Goal: Information Seeking & Learning: Understand process/instructions

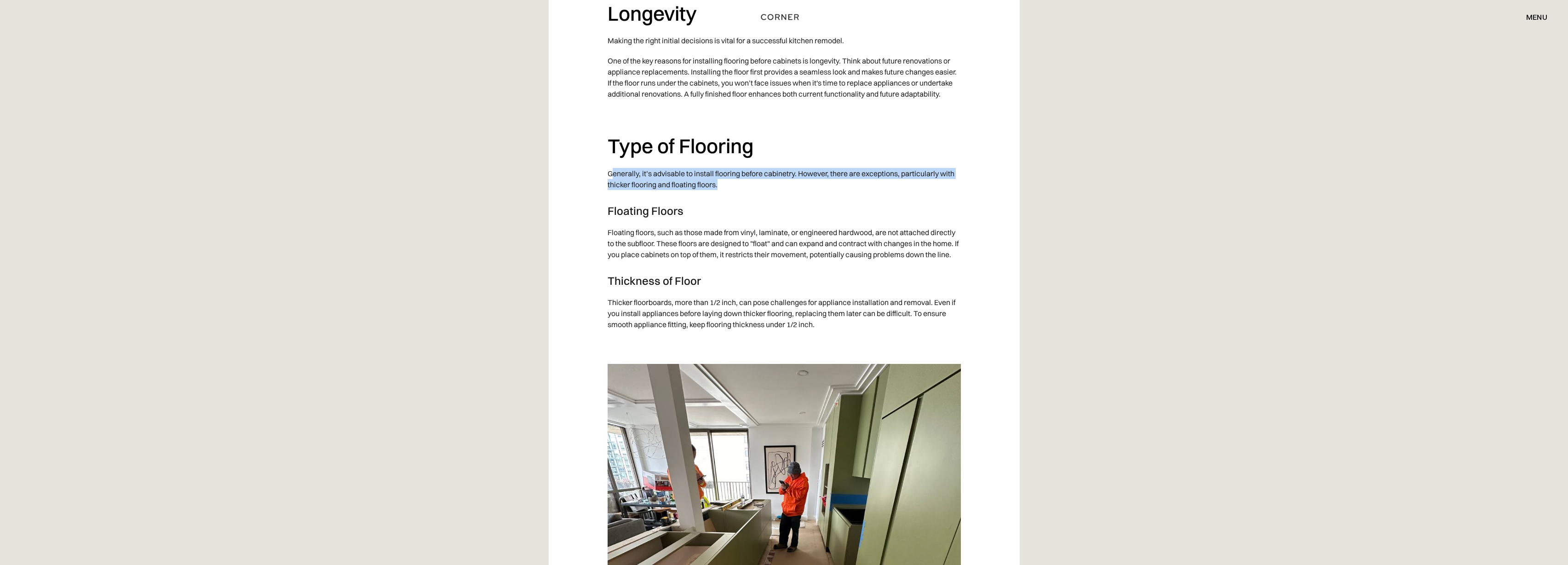
scroll to position [1297, 0]
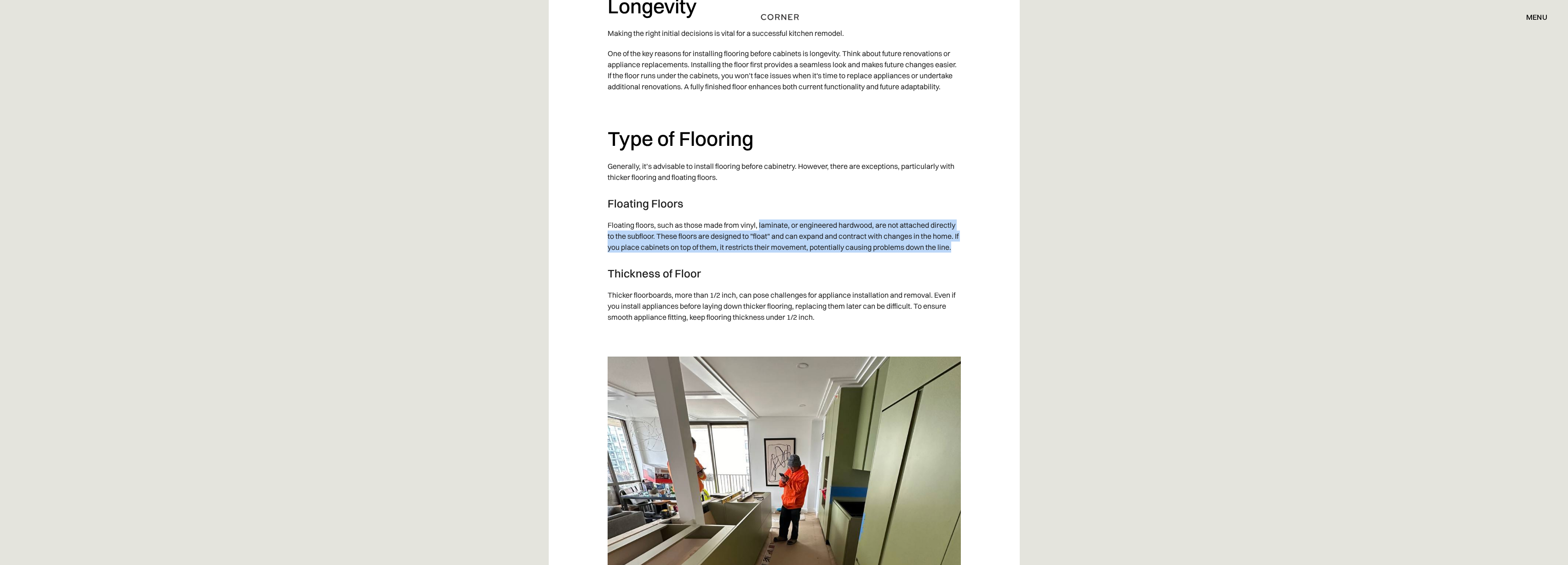
drag, startPoint x: 760, startPoint y: 227, endPoint x: 869, endPoint y: 253, distance: 112.1
click at [841, 254] on p "Floating floors, such as those made from vinyl, laminate, or engineered hardwoo…" at bounding box center [784, 236] width 353 height 43
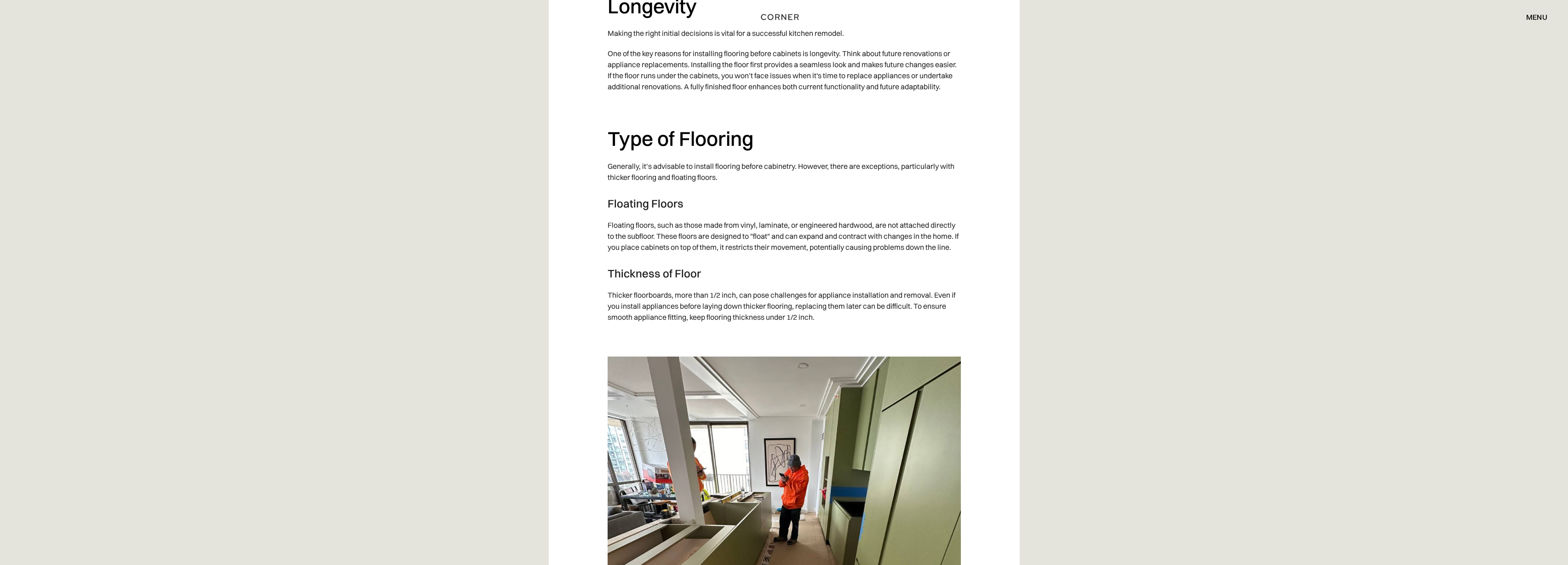
click at [929, 259] on div "‍ Table of Contents Introduction Longevity Type of Flooring: - Floating Floors …" at bounding box center [784, 343] width 353 height 2154
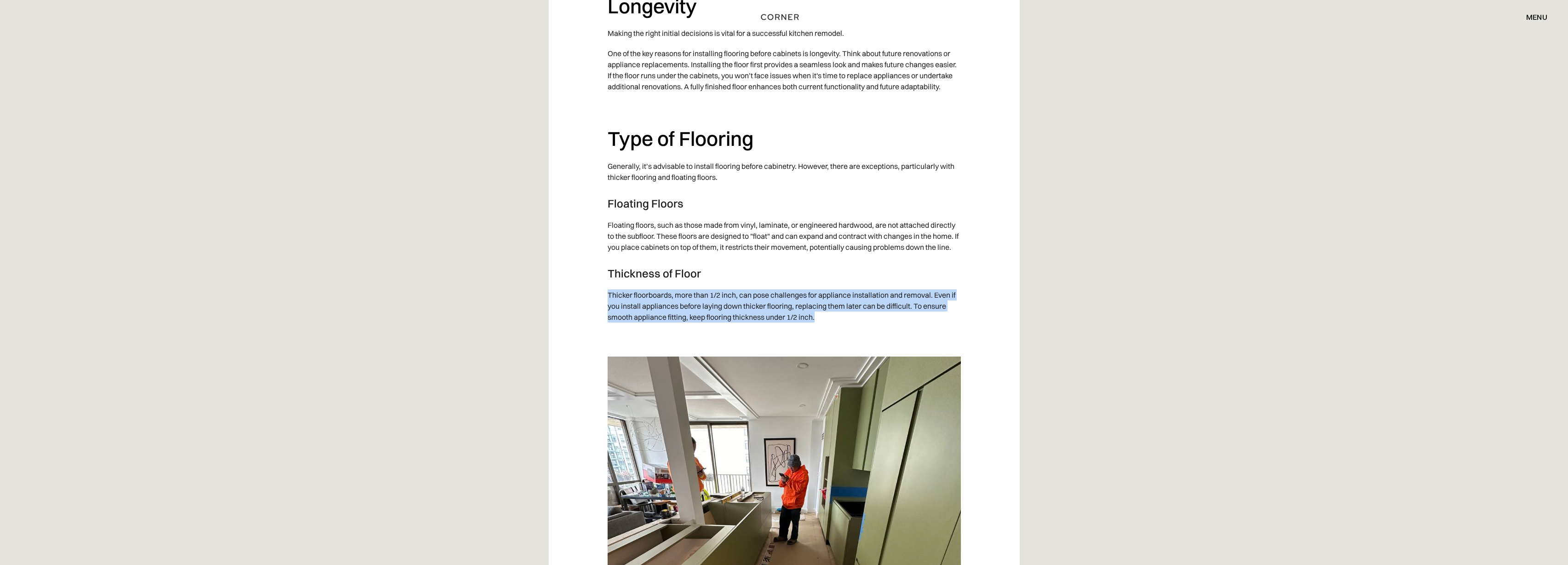
drag, startPoint x: 657, startPoint y: 299, endPoint x: 827, endPoint y: 323, distance: 171.7
click at [827, 323] on p "Thicker floorboards, more than 1/2 inch, can pose challenges for appliance inst…" at bounding box center [784, 306] width 353 height 43
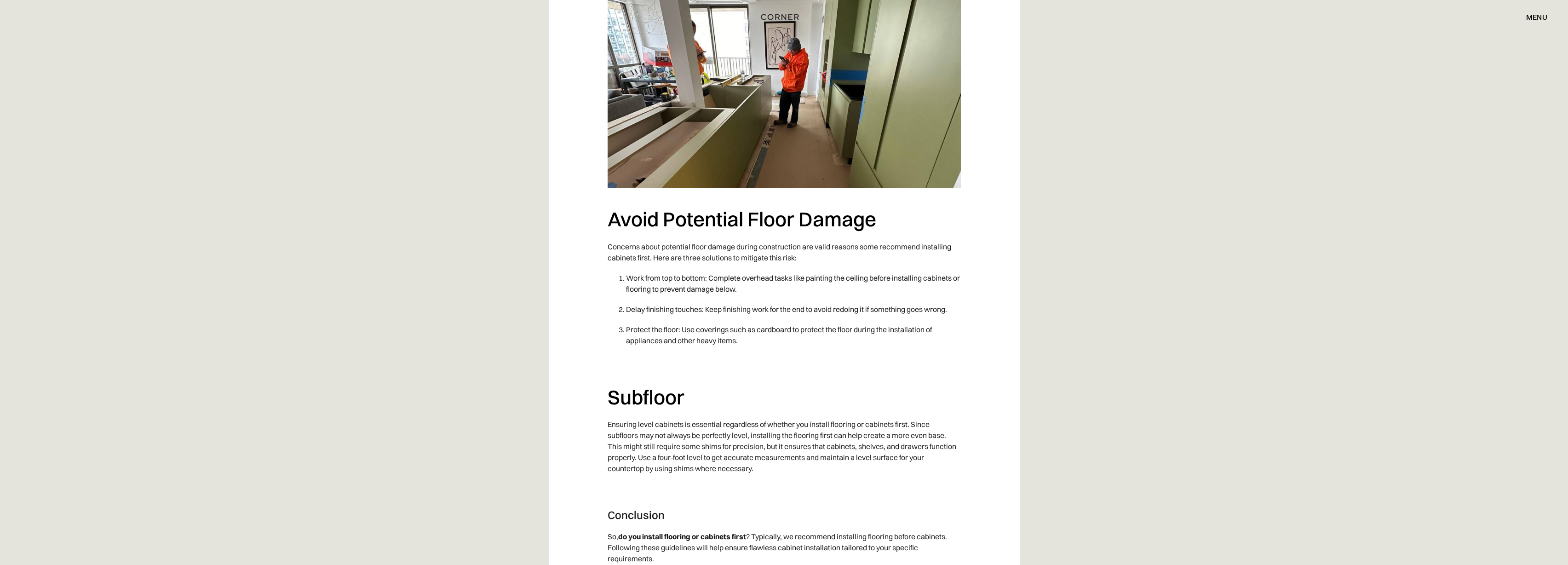
scroll to position [1699, 0]
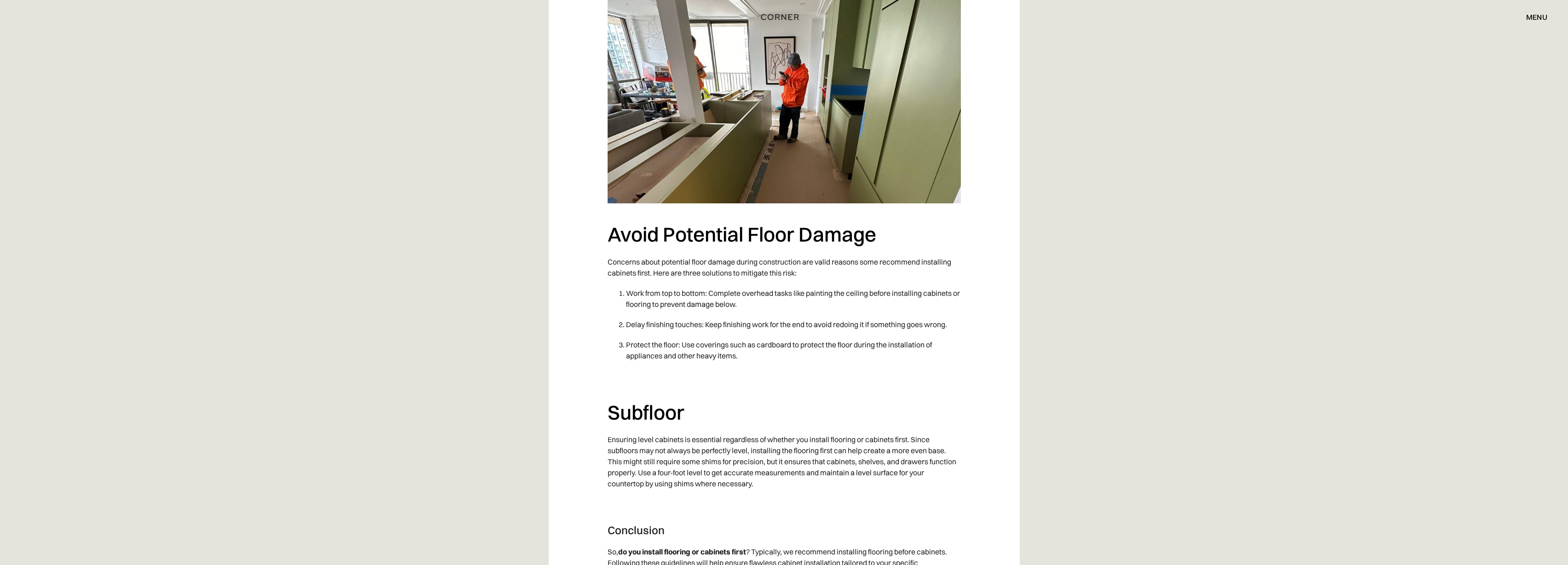
click at [636, 267] on p "Concerns about potential floor damage during construction are valid reasons som…" at bounding box center [784, 267] width 353 height 31
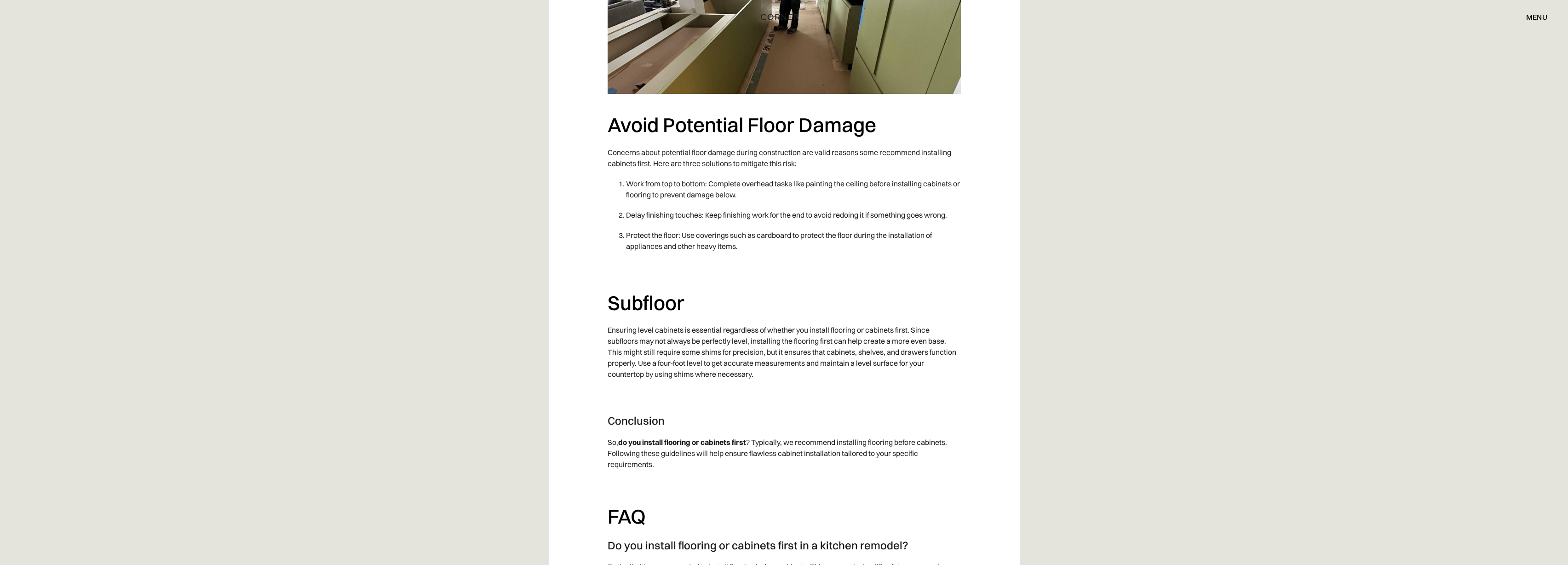
scroll to position [1851, 0]
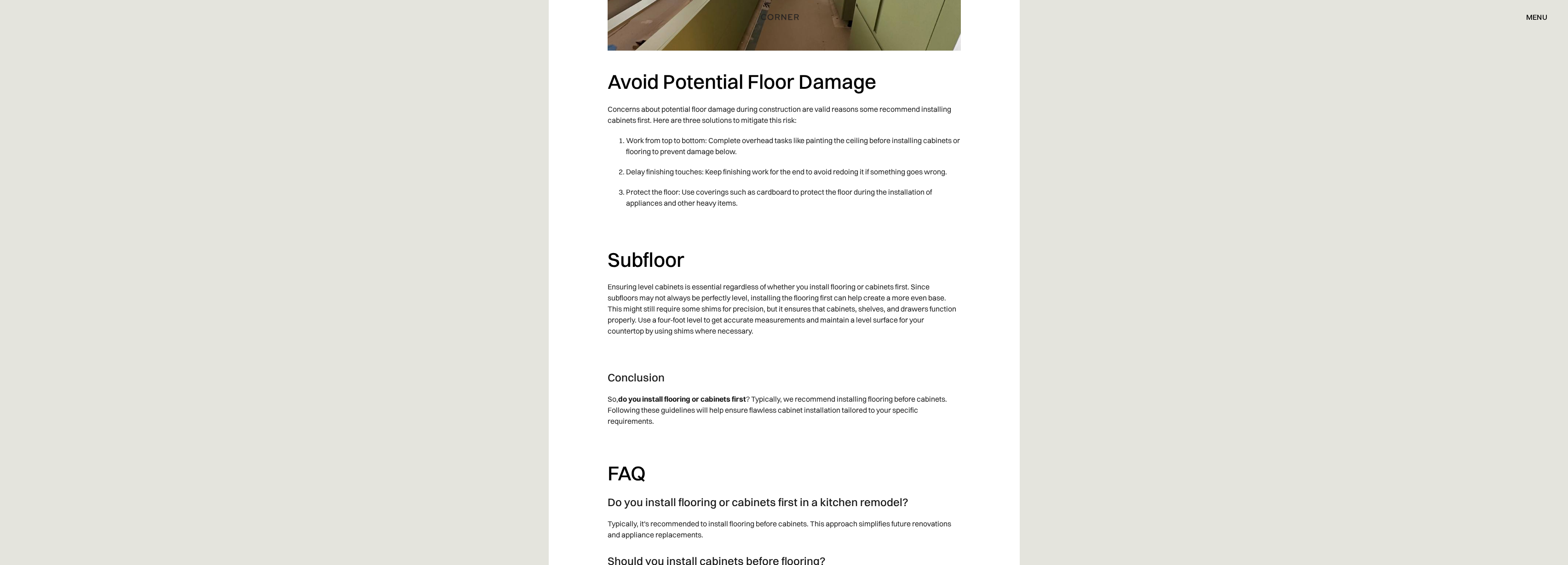
drag, startPoint x: 698, startPoint y: 109, endPoint x: 807, endPoint y: 123, distance: 109.9
click at [807, 123] on p "Concerns about potential floor damage during construction are valid reasons som…" at bounding box center [784, 114] width 353 height 31
drag, startPoint x: 749, startPoint y: 152, endPoint x: 677, endPoint y: 144, distance: 72.4
click at [677, 144] on li "Work from top to bottom: Complete overhead tasks like painting the ceiling befo…" at bounding box center [793, 146] width 335 height 31
drag, startPoint x: 765, startPoint y: 154, endPoint x: 669, endPoint y: 140, distance: 97.0
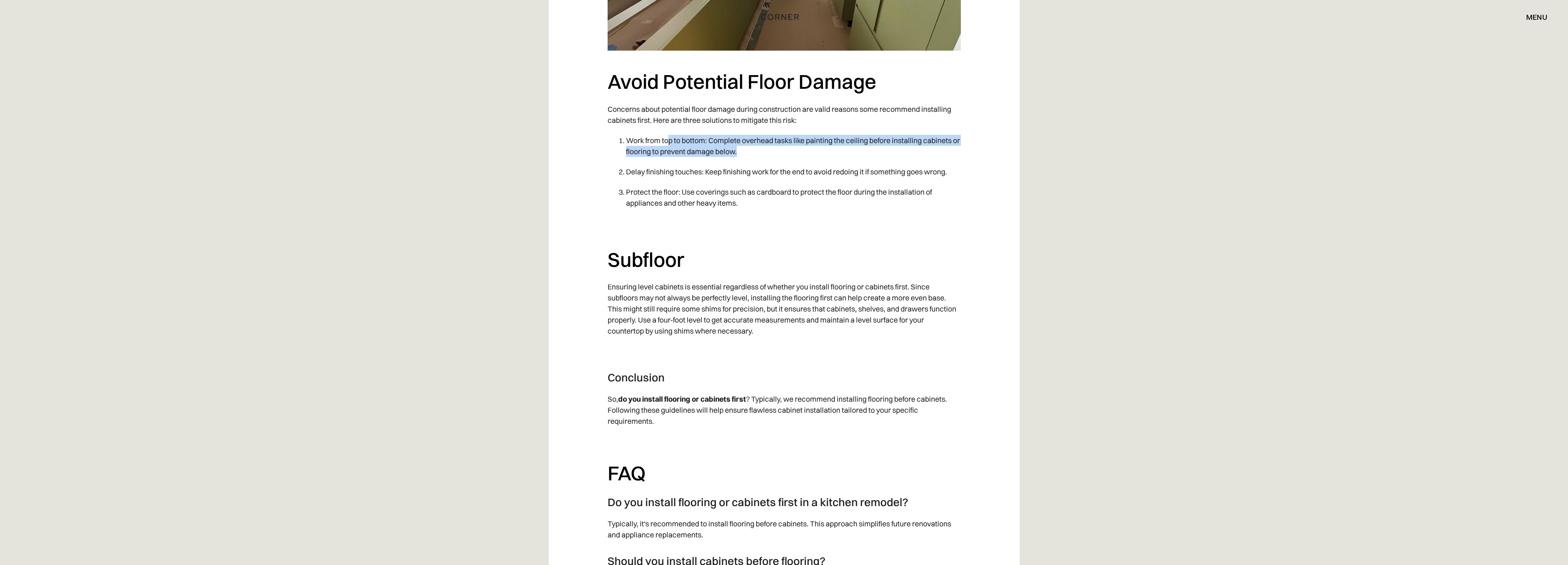
click at [669, 140] on li "Work from top to bottom: Complete overhead tasks like painting the ceiling befo…" at bounding box center [793, 146] width 335 height 31
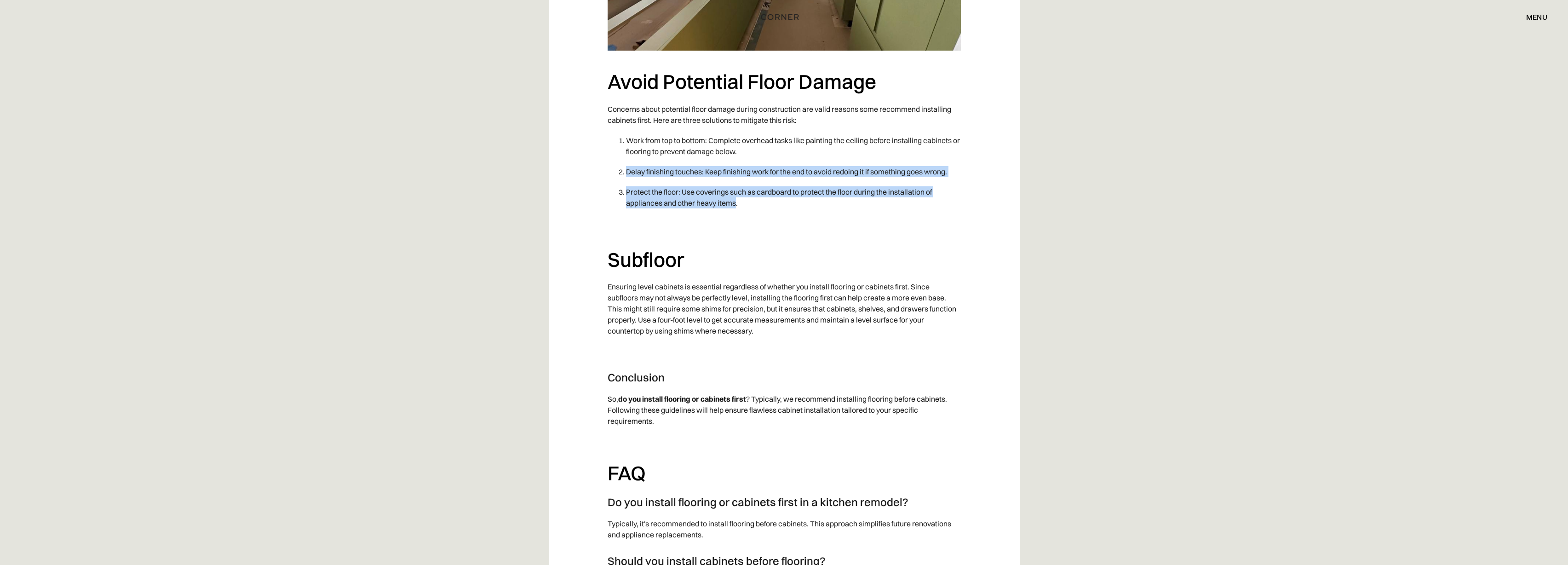
drag, startPoint x: 628, startPoint y: 174, endPoint x: 737, endPoint y: 203, distance: 112.8
click at [737, 203] on ol "Work from top to bottom: Complete overhead tasks like painting the ceiling befo…" at bounding box center [784, 172] width 353 height 83
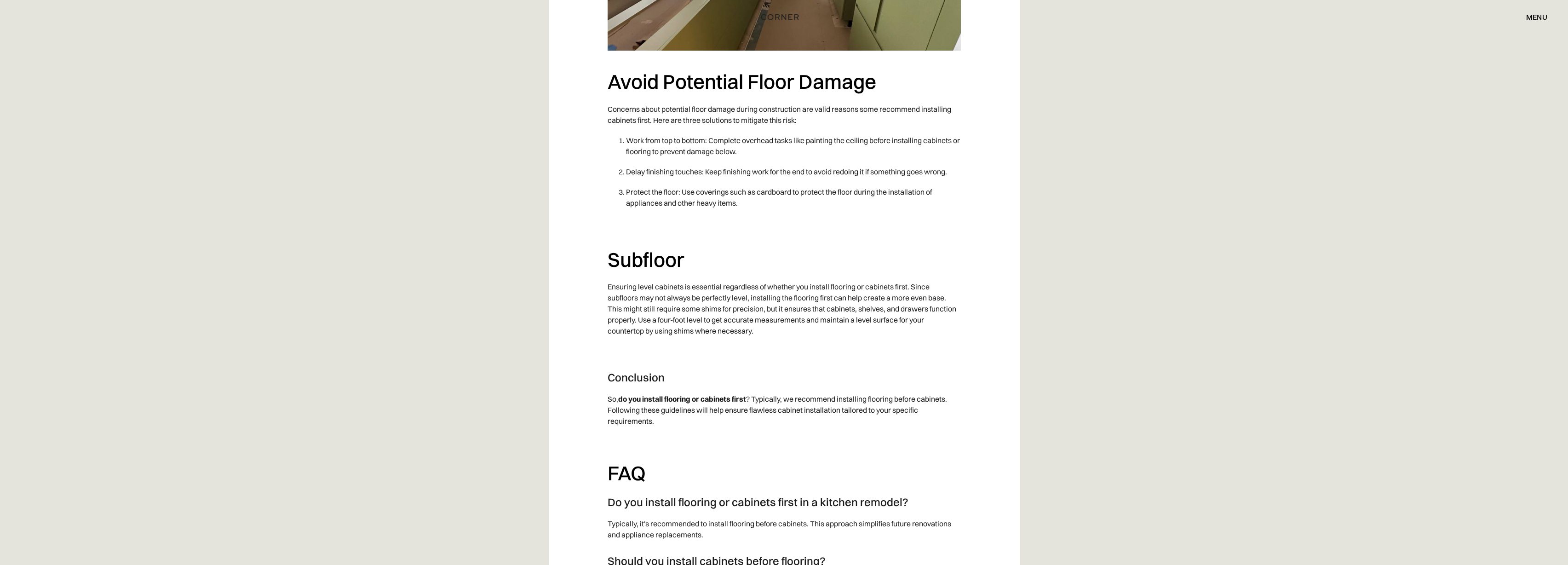
drag, startPoint x: 740, startPoint y: 205, endPoint x: 741, endPoint y: 216, distance: 11.0
click at [740, 205] on li "Protect the floor: Use coverings such as cardboard to protect the floor during …" at bounding box center [793, 197] width 335 height 31
drag, startPoint x: 746, startPoint y: 201, endPoint x: 637, endPoint y: 189, distance: 109.7
click at [637, 189] on li "Protect the floor: Use coverings such as cardboard to protect the floor during …" at bounding box center [793, 197] width 335 height 31
drag, startPoint x: 861, startPoint y: 288, endPoint x: 955, endPoint y: 303, distance: 95.2
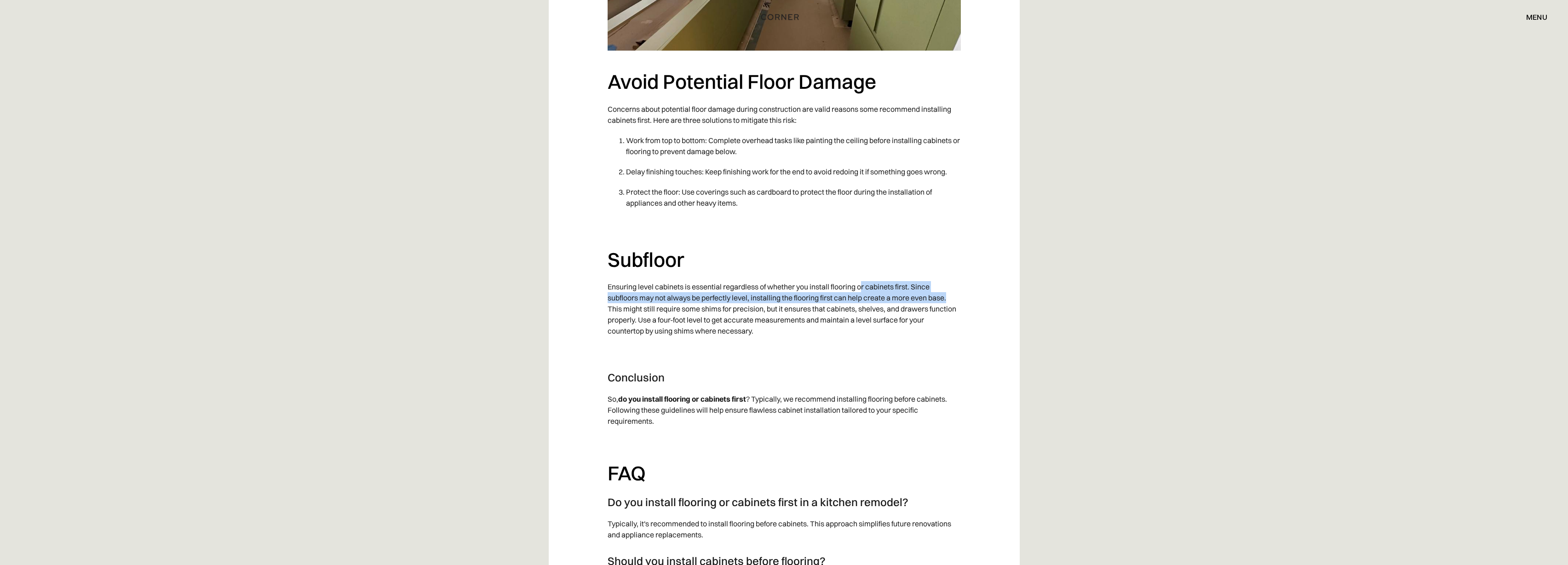
click at [955, 303] on p "Ensuring level cabinets is essential regardless of whether you install flooring…" at bounding box center [784, 309] width 353 height 65
click at [957, 300] on p "Ensuring level cabinets is essential regardless of whether you install flooring…" at bounding box center [784, 309] width 353 height 65
drag, startPoint x: 920, startPoint y: 300, endPoint x: 606, endPoint y: 292, distance: 314.1
click at [719, 349] on p "‍" at bounding box center [784, 351] width 353 height 20
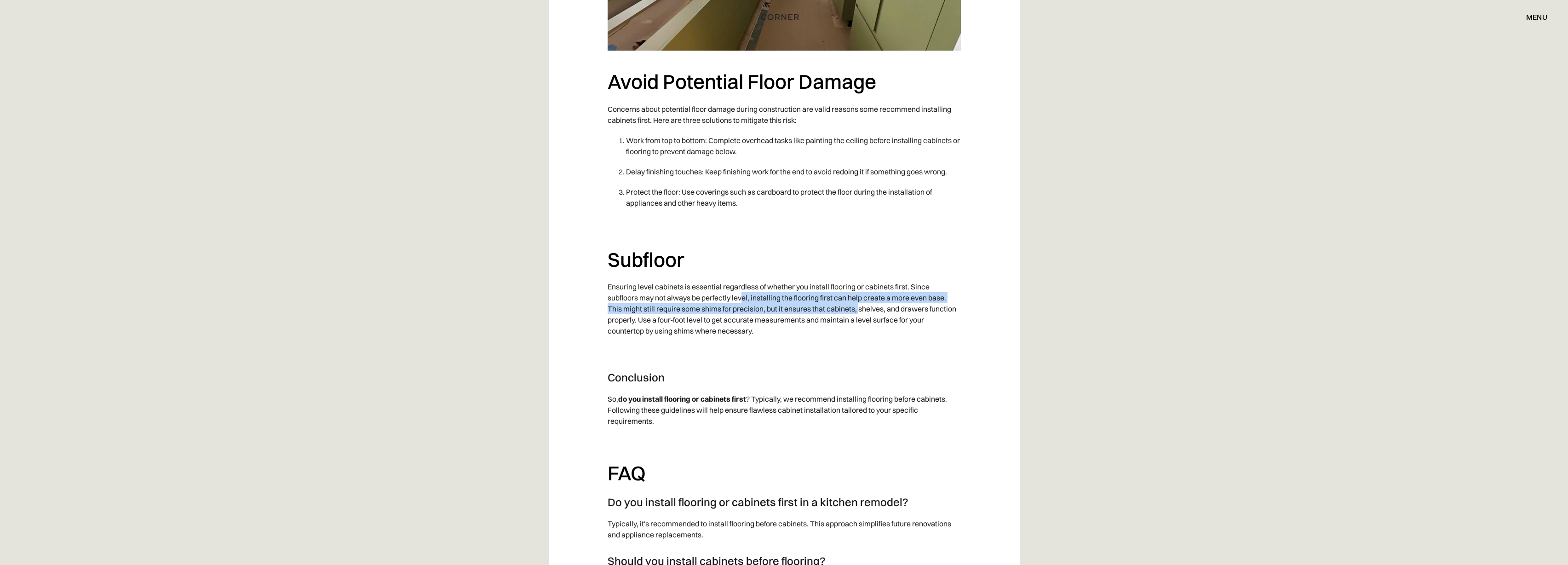
drag, startPoint x: 743, startPoint y: 298, endPoint x: 859, endPoint y: 310, distance: 116.6
click at [859, 310] on p "Ensuring level cabinets is essential regardless of whether you install flooring…" at bounding box center [784, 309] width 353 height 65
click at [873, 314] on p "Ensuring level cabinets is essential regardless of whether you install flooring…" at bounding box center [784, 309] width 353 height 65
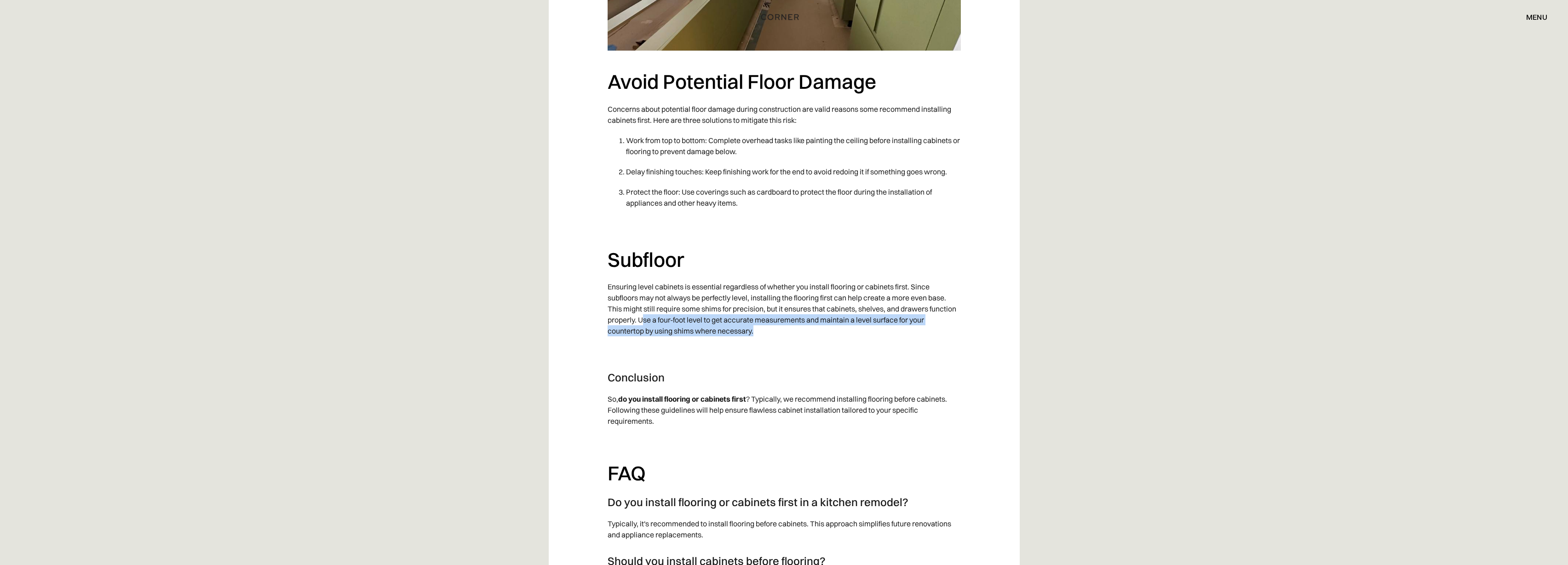
drag, startPoint x: 641, startPoint y: 321, endPoint x: 777, endPoint y: 338, distance: 137.1
click at [777, 338] on p "Ensuring level cabinets is essential regardless of whether you install flooring…" at bounding box center [784, 309] width 353 height 65
click at [770, 339] on p "Ensuring level cabinets is essential regardless of whether you install flooring…" at bounding box center [784, 309] width 353 height 65
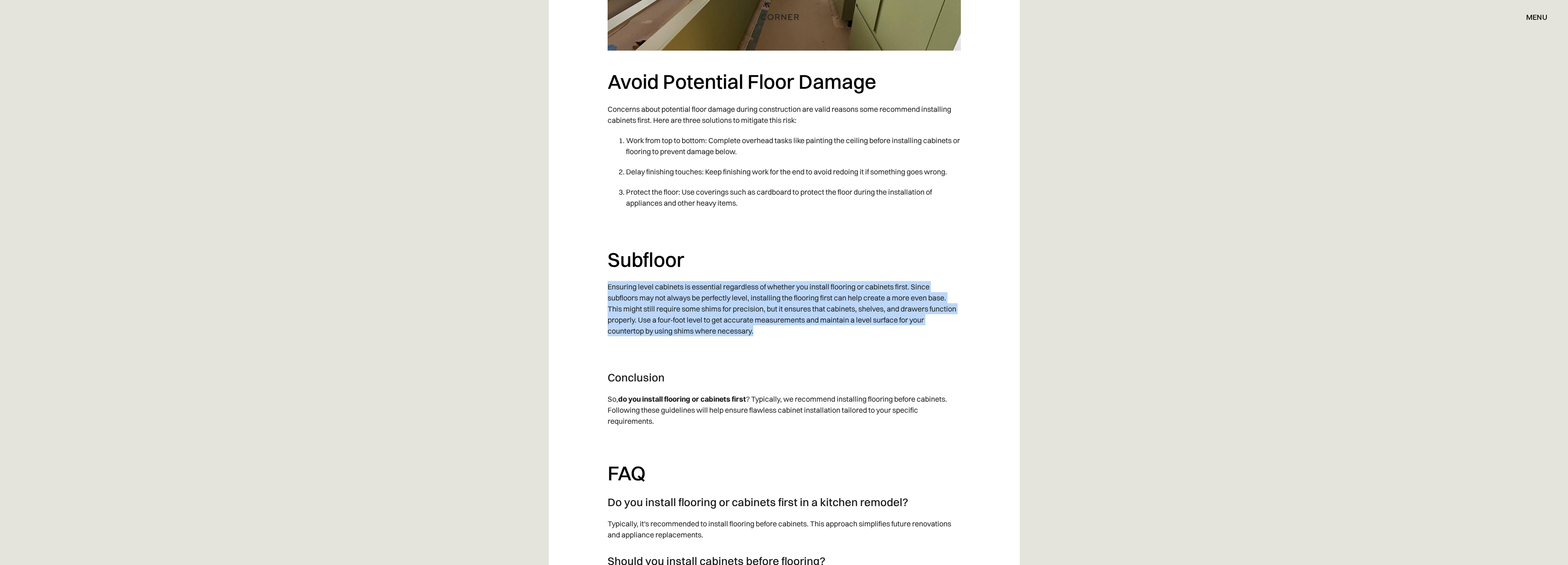
drag, startPoint x: 781, startPoint y: 334, endPoint x: 615, endPoint y: 318, distance: 166.8
click at [608, 291] on p "Ensuring level cabinets is essential regardless of whether you install flooring…" at bounding box center [784, 309] width 353 height 65
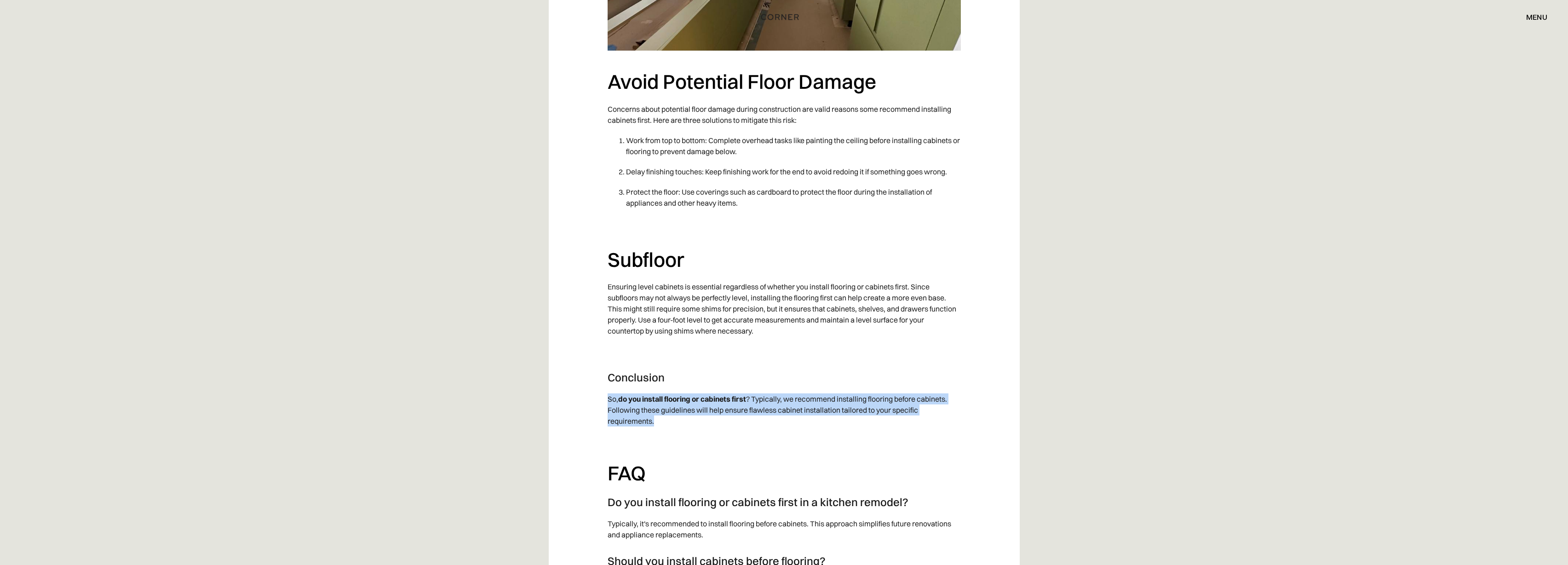
drag, startPoint x: 658, startPoint y: 419, endPoint x: 603, endPoint y: 400, distance: 58.2
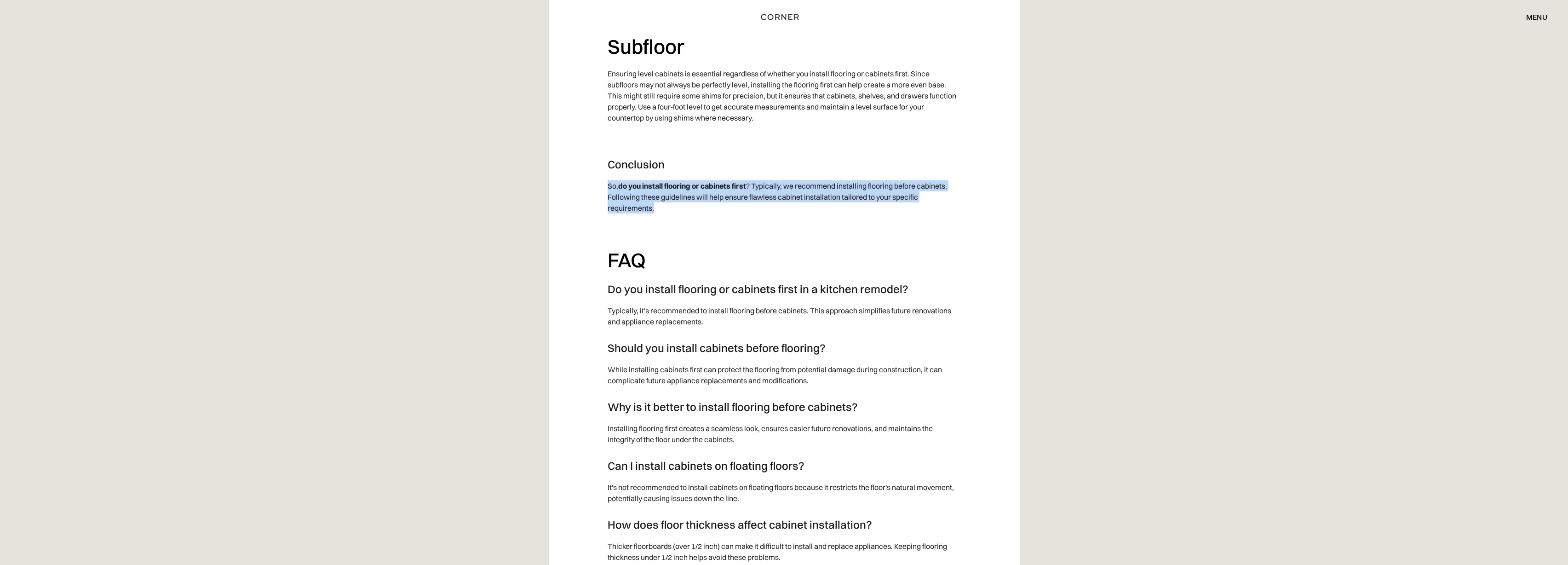
scroll to position [2076, 0]
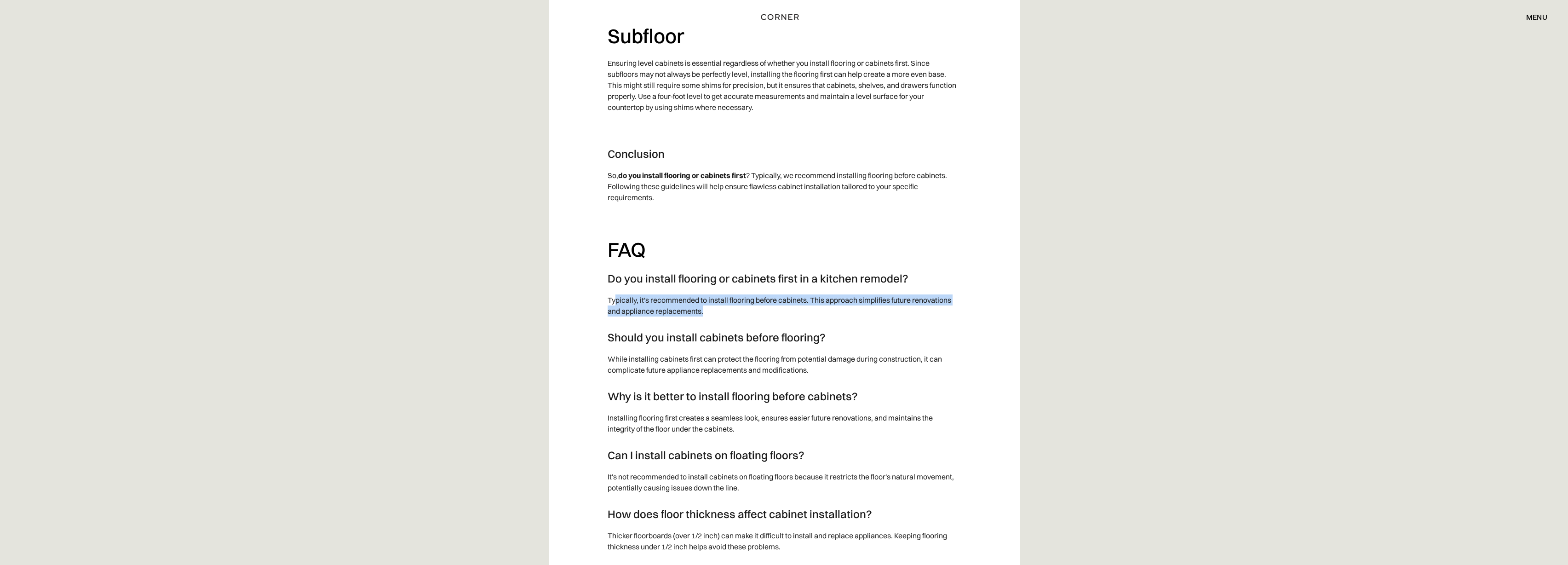
drag, startPoint x: 710, startPoint y: 314, endPoint x: 623, endPoint y: 302, distance: 87.8
click at [622, 302] on p "Typically, it's recommended to install flooring before cabinets. This approach …" at bounding box center [784, 305] width 353 height 31
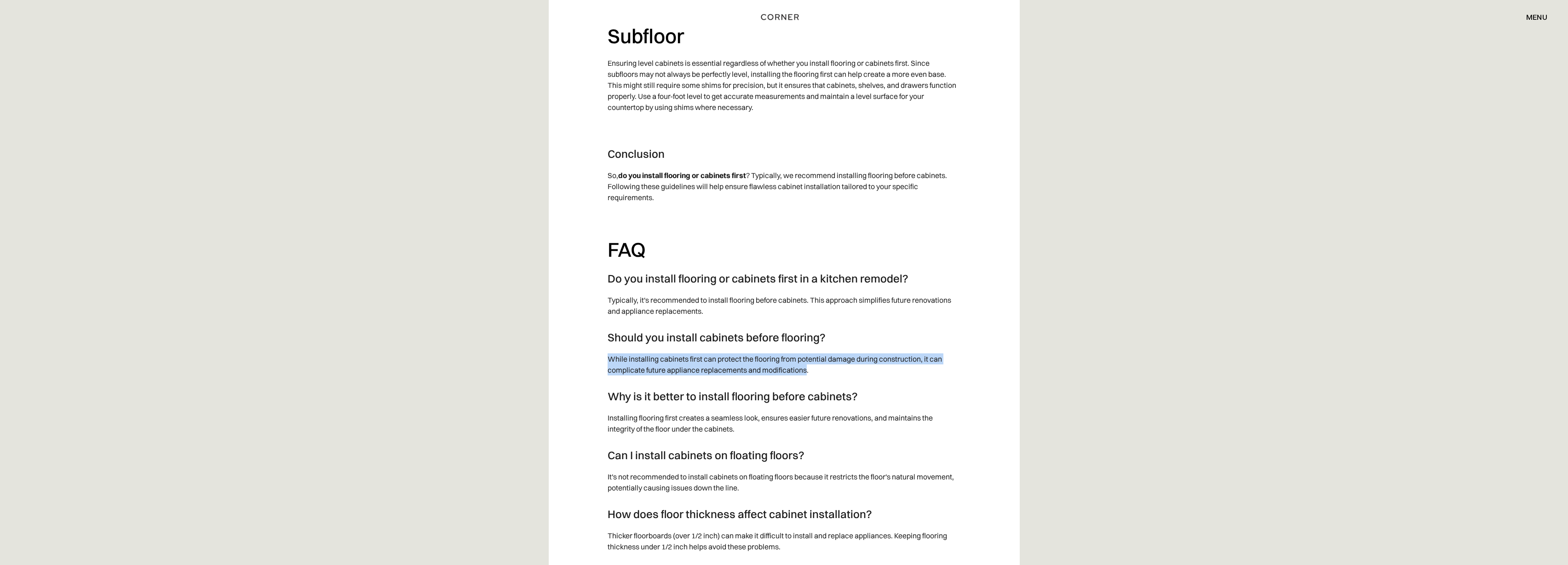
drag, startPoint x: 609, startPoint y: 359, endPoint x: 807, endPoint y: 367, distance: 198.2
click at [807, 367] on p "While installing cabinets first can protect the flooring from potential damage …" at bounding box center [784, 364] width 353 height 31
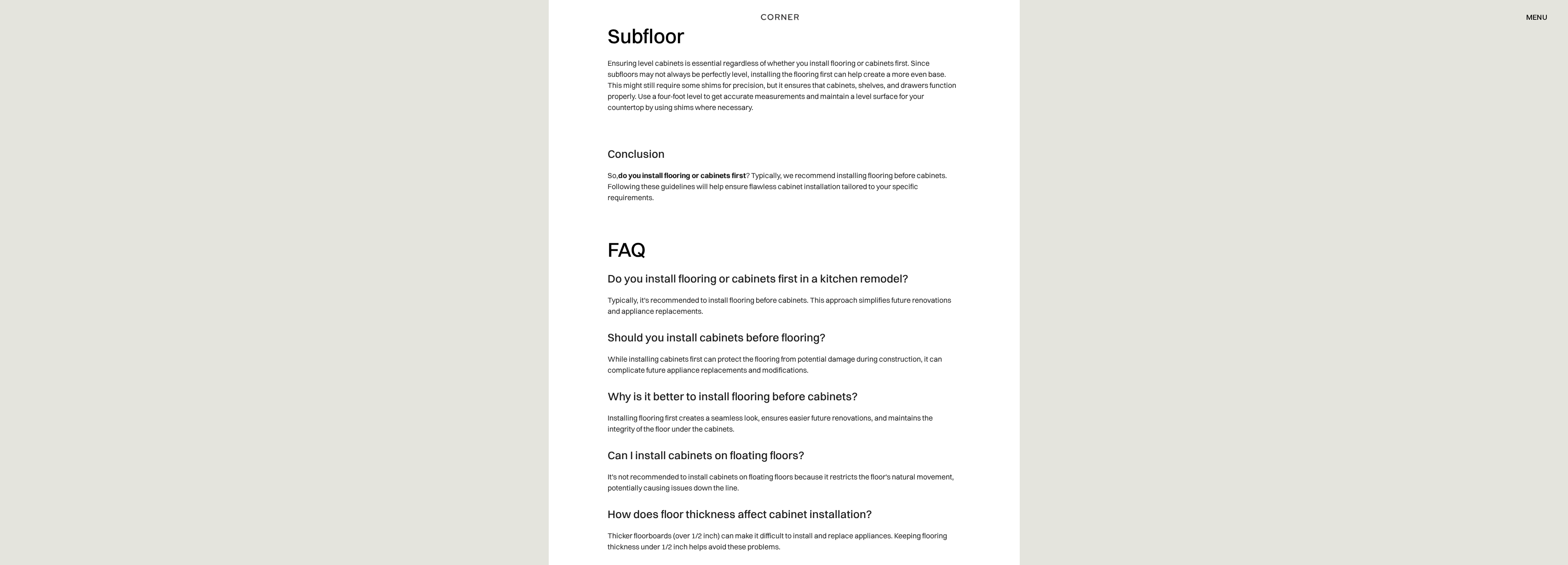
click at [817, 368] on p "While installing cabinets first can protect the flooring from potential damage …" at bounding box center [784, 364] width 353 height 31
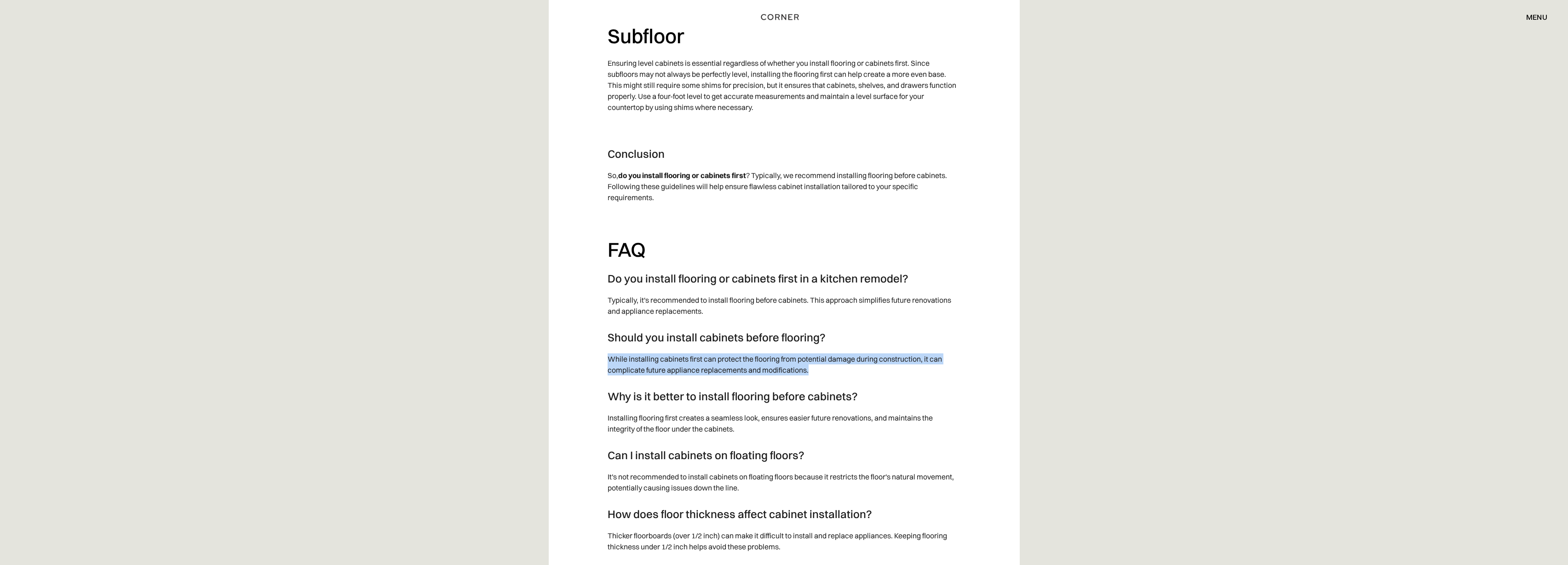
drag, startPoint x: 818, startPoint y: 369, endPoint x: 604, endPoint y: 360, distance: 214.2
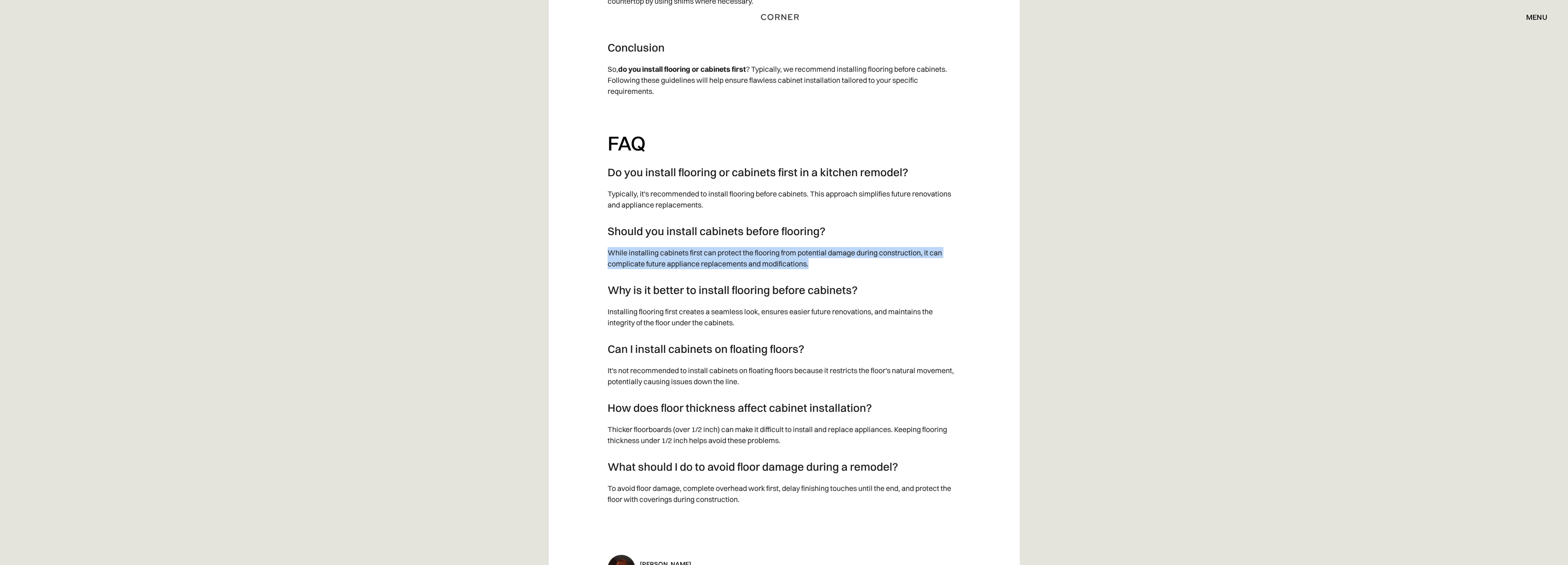
scroll to position [2187, 0]
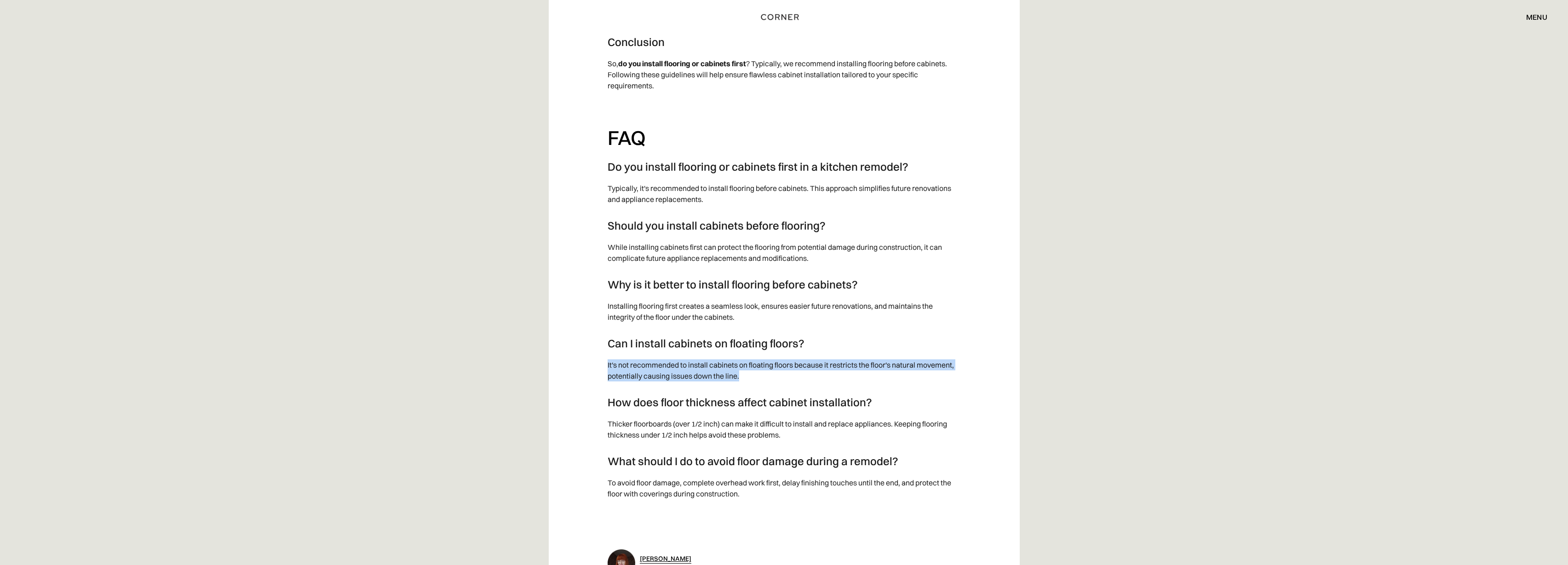
drag, startPoint x: 747, startPoint y: 374, endPoint x: 601, endPoint y: 365, distance: 146.3
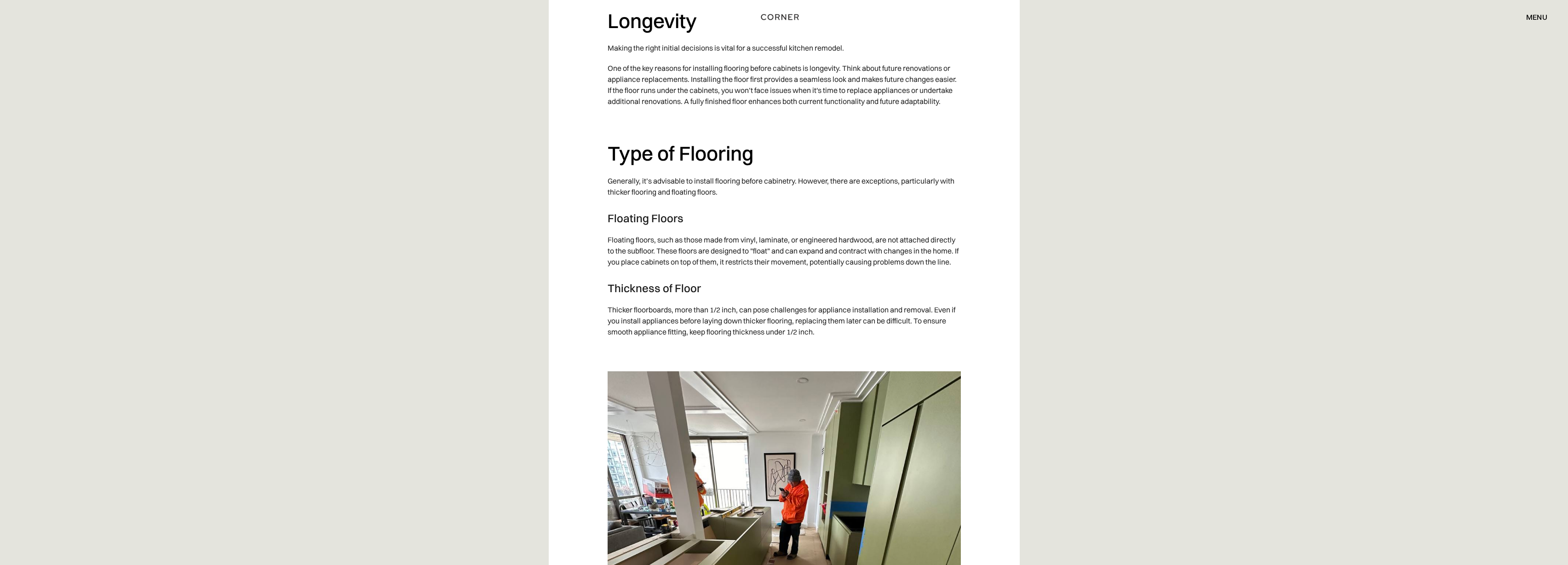
scroll to position [1280, 0]
